Goal: Use online tool/utility

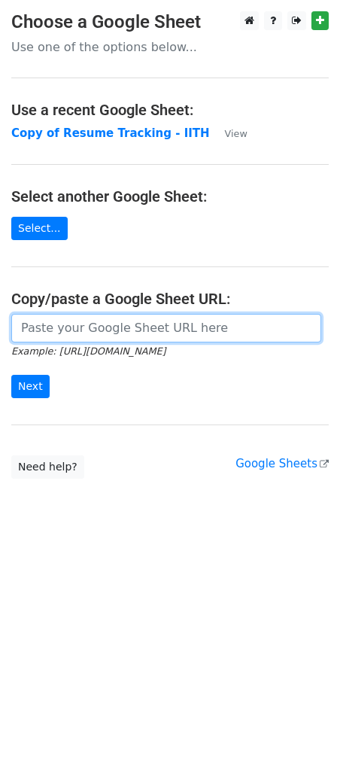
click at [83, 328] on input "url" at bounding box center [166, 328] width 310 height 29
paste input "[URL][DOMAIN_NAME]"
type input "[URL][DOMAIN_NAME]"
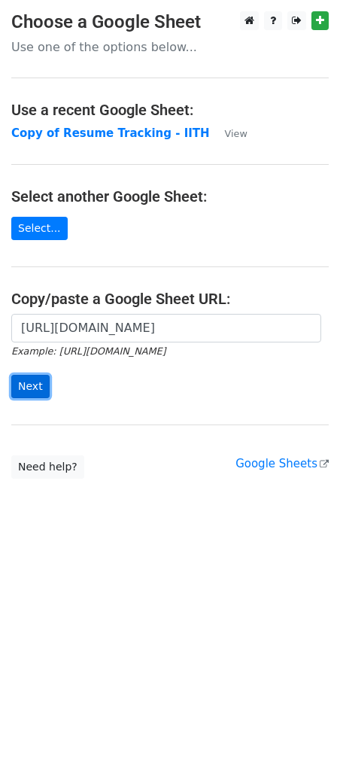
scroll to position [0, 0]
click at [41, 380] on input "Next" at bounding box center [30, 386] width 38 height 23
